Goal: Task Accomplishment & Management: Manage account settings

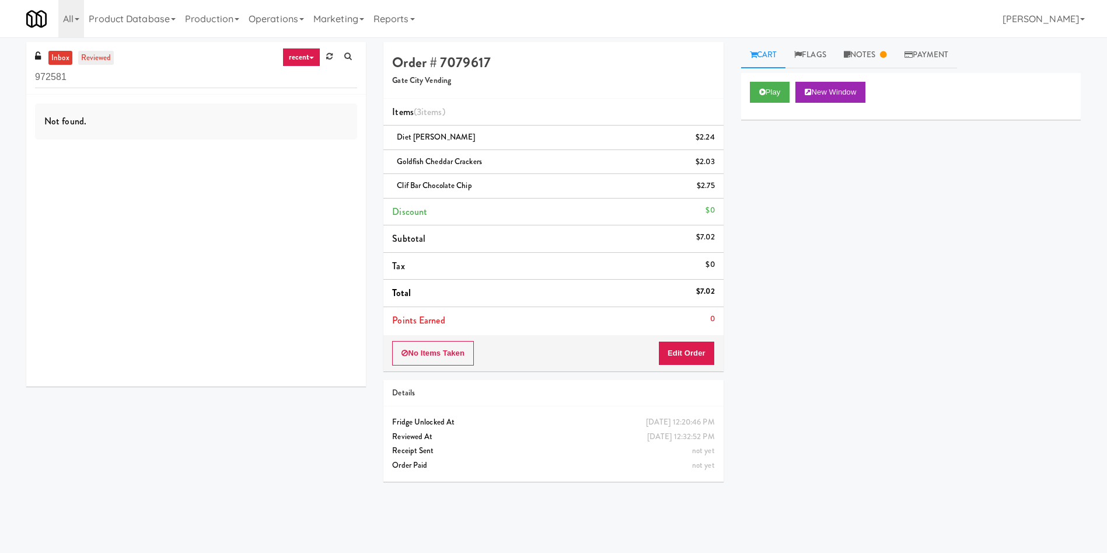
click at [105, 57] on link "reviewed" at bounding box center [96, 58] width 36 height 15
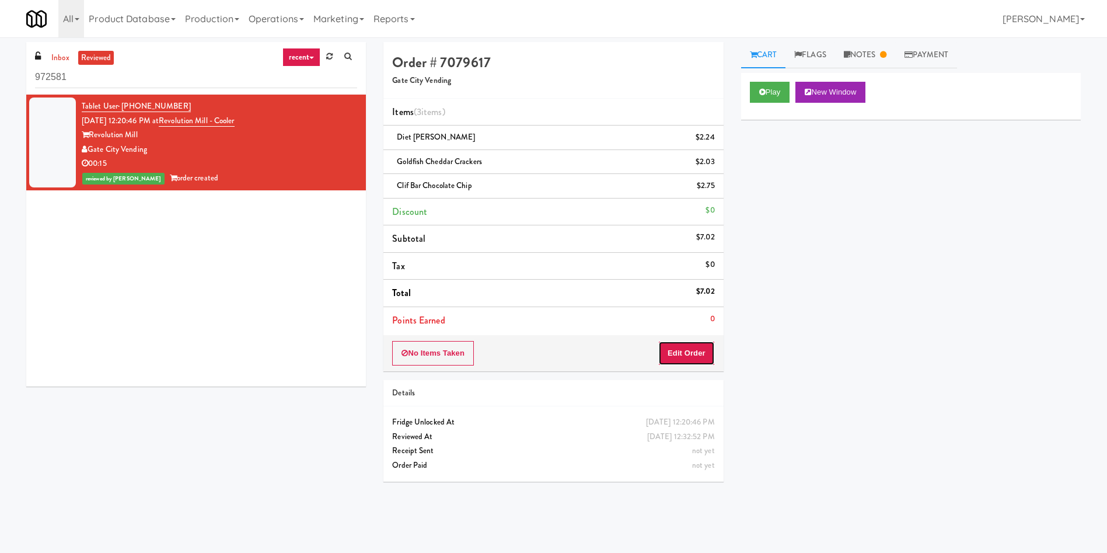
click at [697, 358] on button "Edit Order" at bounding box center [686, 353] width 57 height 25
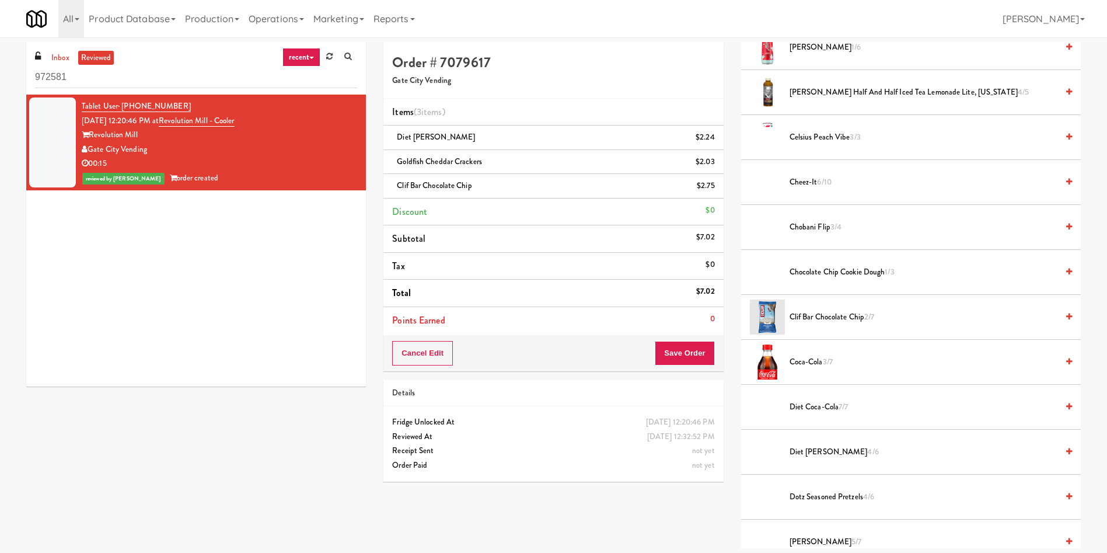
scroll to position [170, 0]
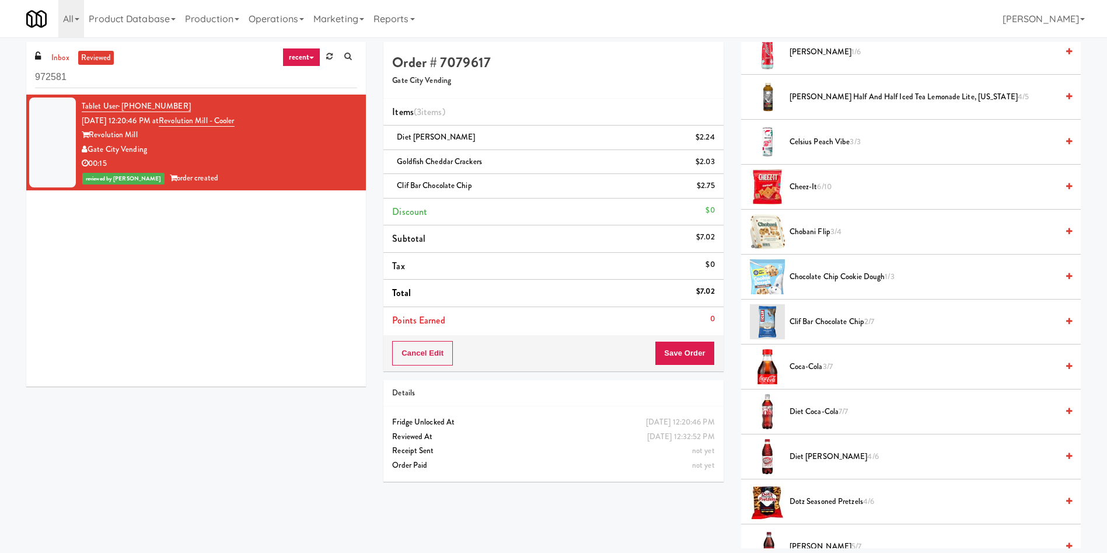
click at [849, 326] on span "Clif Bar Chocolate Chip 2/7" at bounding box center [924, 322] width 268 height 15
click at [703, 363] on button "Save Order" at bounding box center [685, 353] width 60 height 25
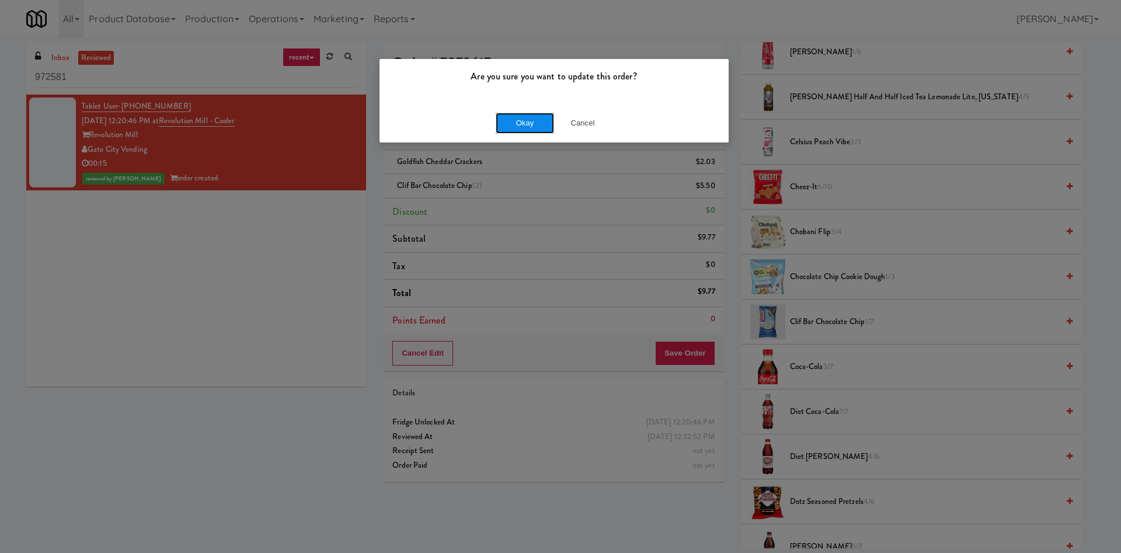
click at [520, 126] on button "Okay" at bounding box center [525, 123] width 58 height 21
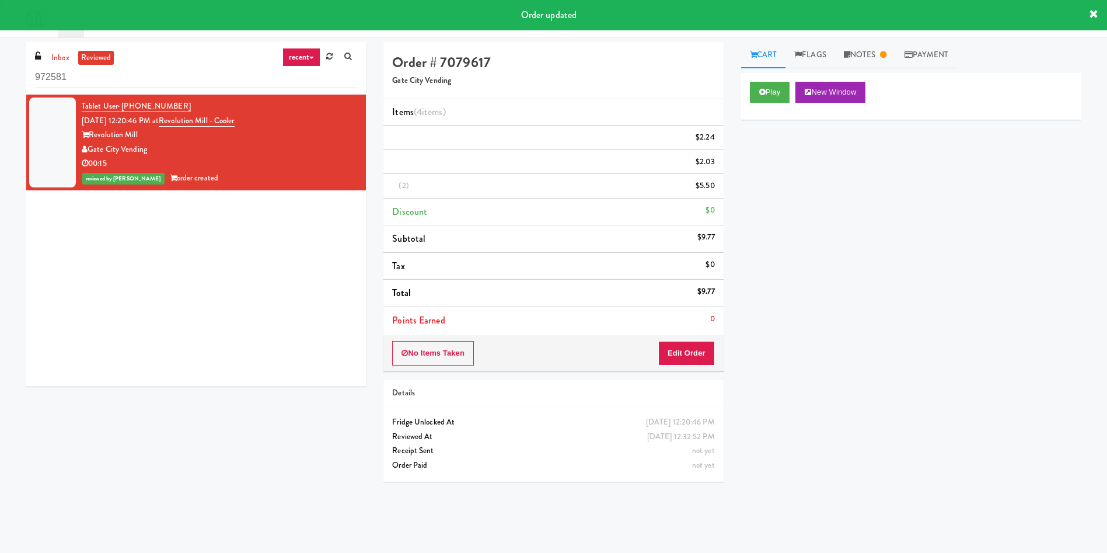
scroll to position [0, 0]
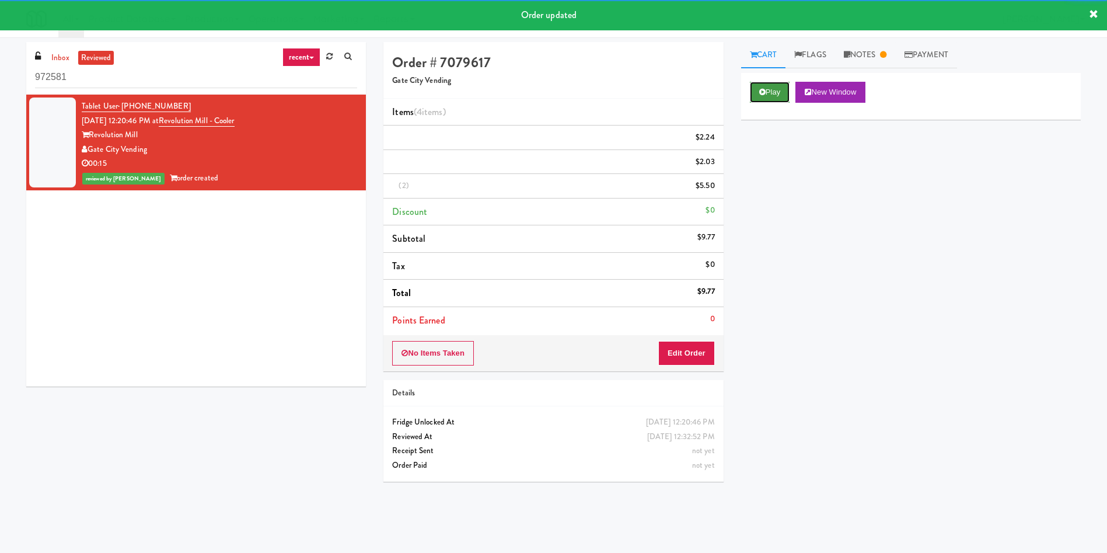
click at [760, 90] on icon at bounding box center [762, 92] width 6 height 8
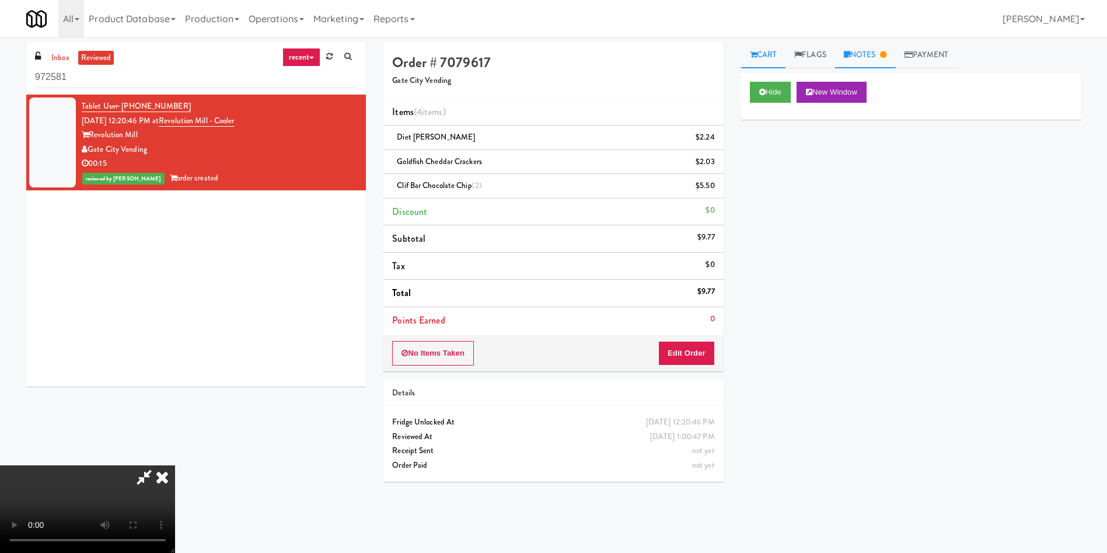
click at [851, 54] on icon at bounding box center [847, 55] width 6 height 8
click at [771, 53] on link "Cart" at bounding box center [763, 55] width 45 height 26
click at [175, 465] on video at bounding box center [87, 509] width 175 height 88
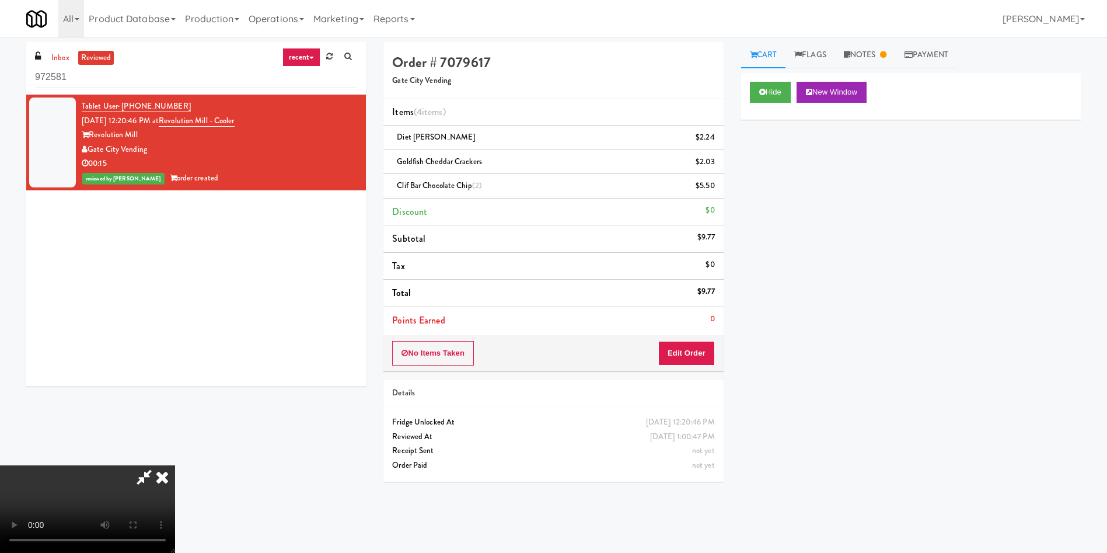
click at [175, 465] on video at bounding box center [87, 509] width 175 height 88
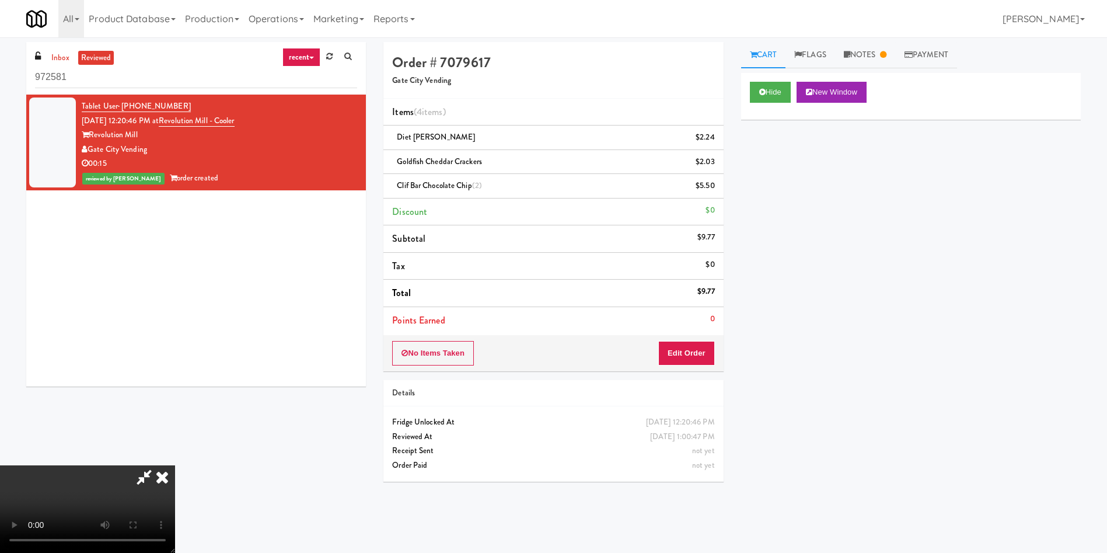
click at [175, 465] on video at bounding box center [87, 509] width 175 height 88
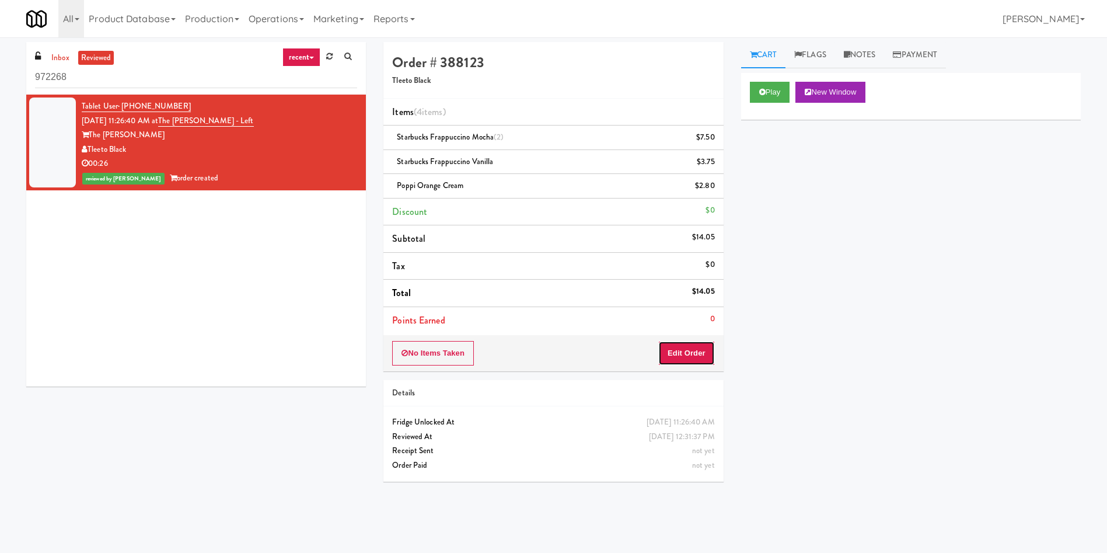
click at [682, 356] on button "Edit Order" at bounding box center [686, 353] width 57 height 25
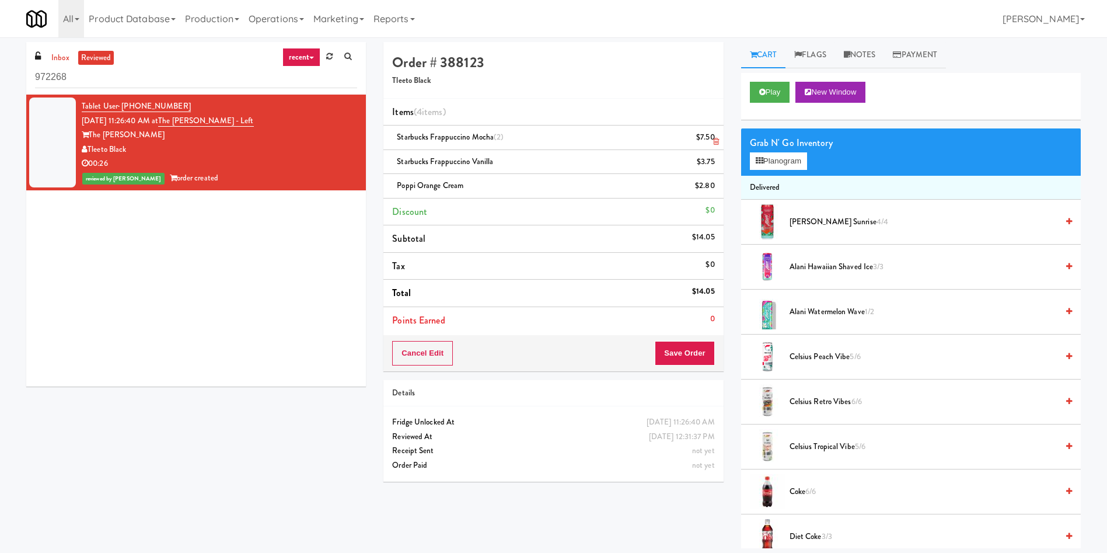
click at [718, 135] on link at bounding box center [714, 142] width 11 height 15
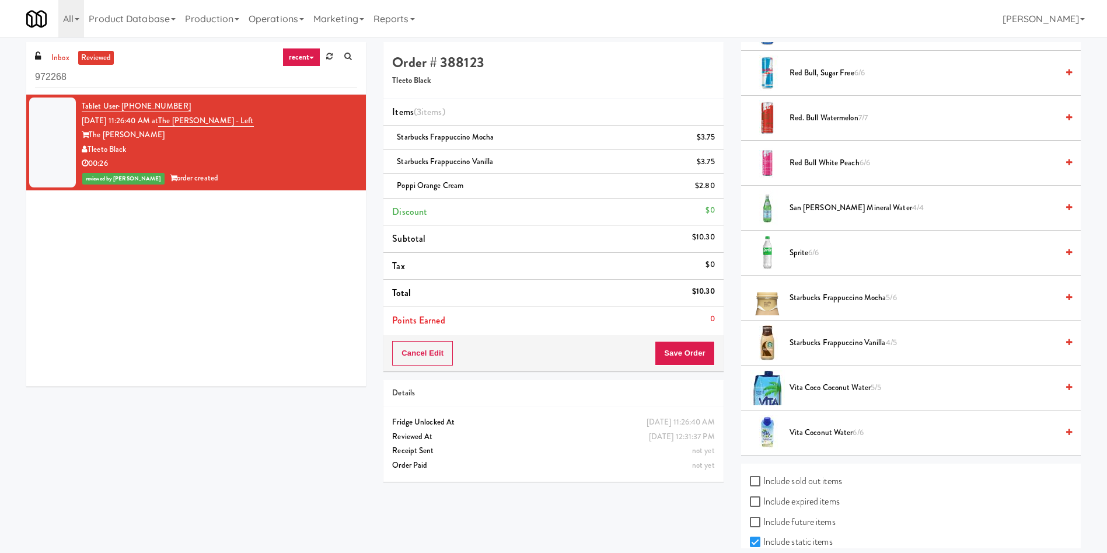
scroll to position [1585, 0]
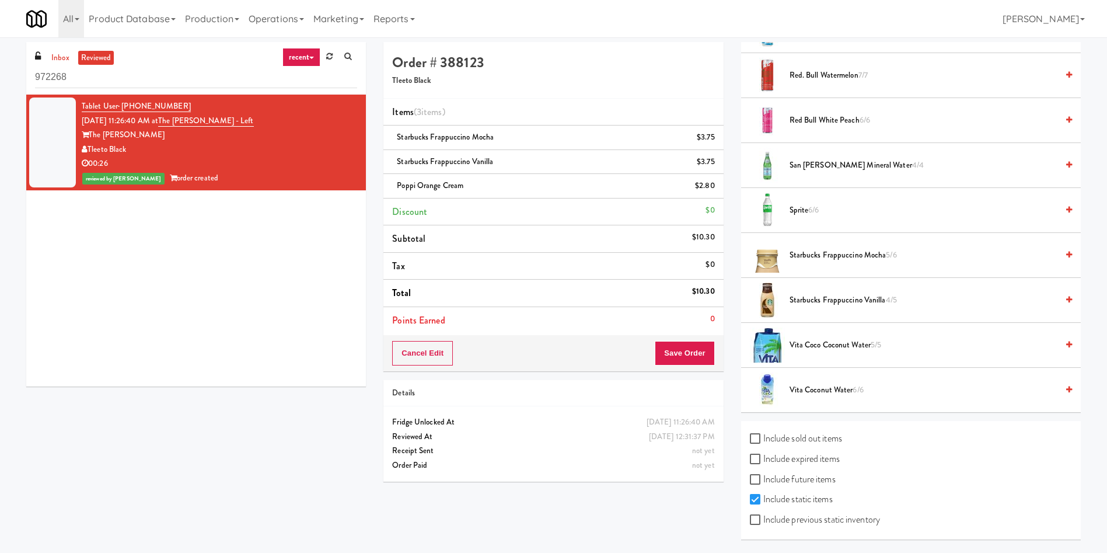
click at [831, 255] on span "Starbucks Frappuccino Mocha 5/6" at bounding box center [924, 255] width 268 height 15
click at [711, 138] on link at bounding box center [714, 142] width 11 height 15
click at [817, 298] on span "Starbucks Frappuccino Vanilla 4/5" at bounding box center [924, 300] width 268 height 15
click at [691, 357] on button "Save Order" at bounding box center [685, 353] width 60 height 25
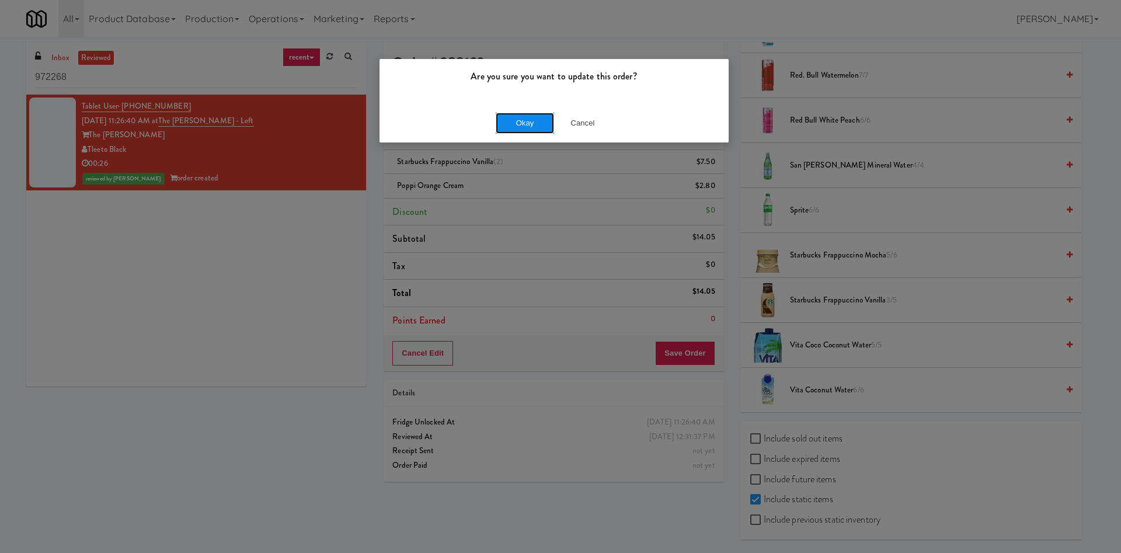
click at [520, 118] on button "Okay" at bounding box center [525, 123] width 58 height 21
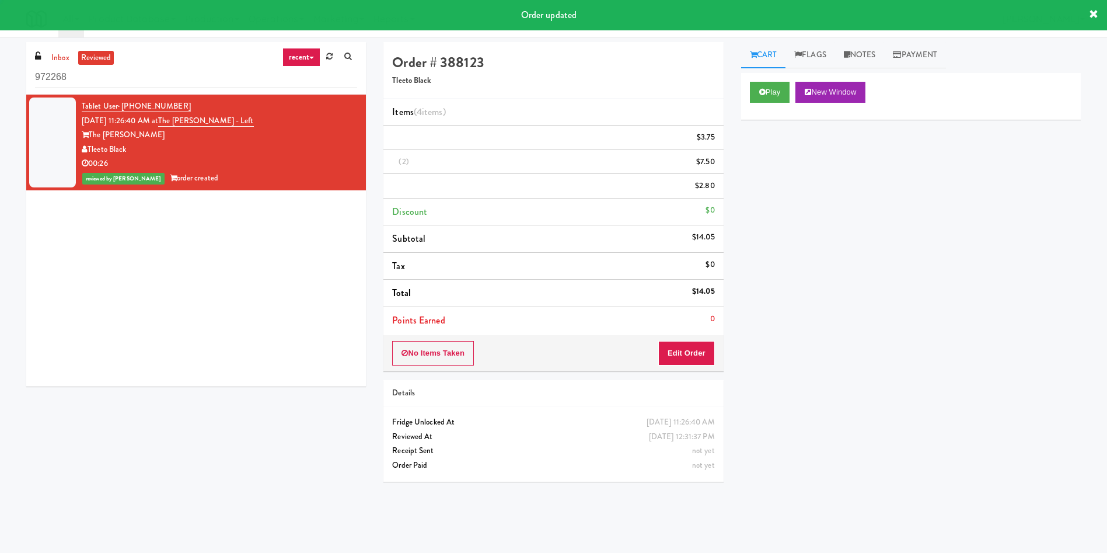
scroll to position [0, 0]
click at [217, 257] on div "Tablet User · (401) 390-0676 Sep 3, 2025 11:26:40 AM at The Duncan - Fridge - L…" at bounding box center [196, 241] width 340 height 292
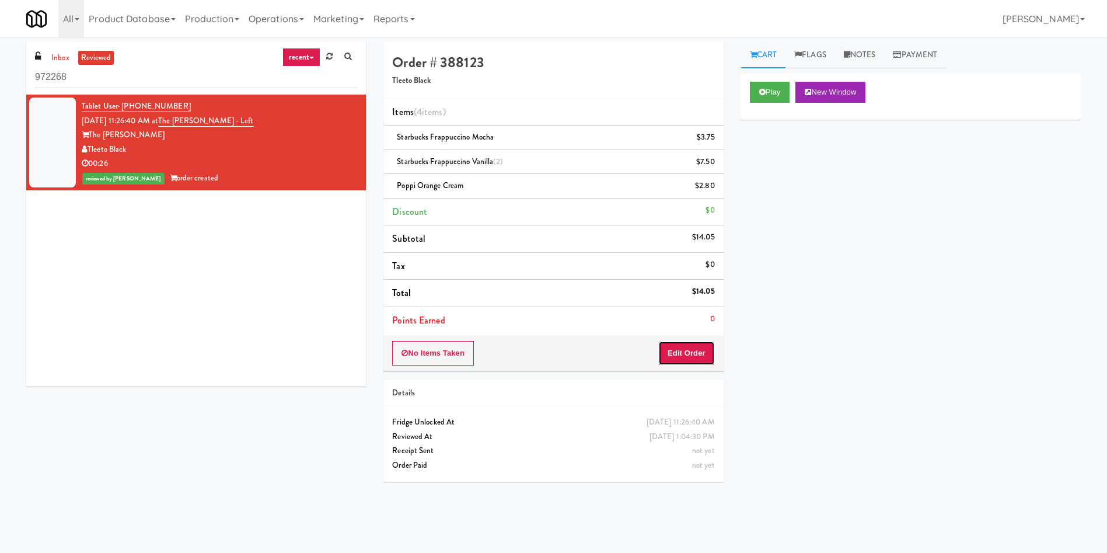
click at [688, 356] on button "Edit Order" at bounding box center [686, 353] width 57 height 25
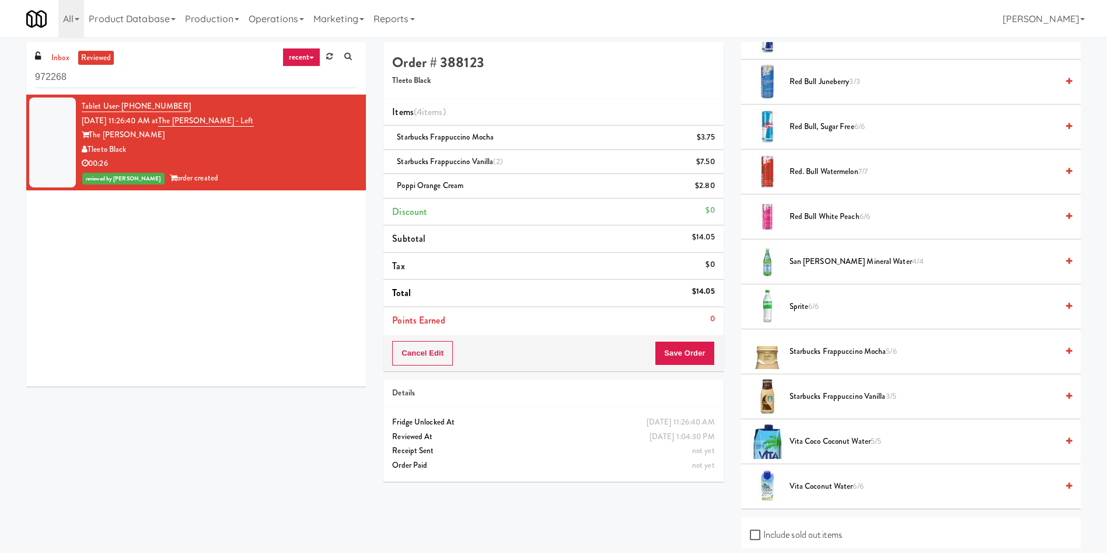
scroll to position [1576, 0]
